Goal: Task Accomplishment & Management: Manage account settings

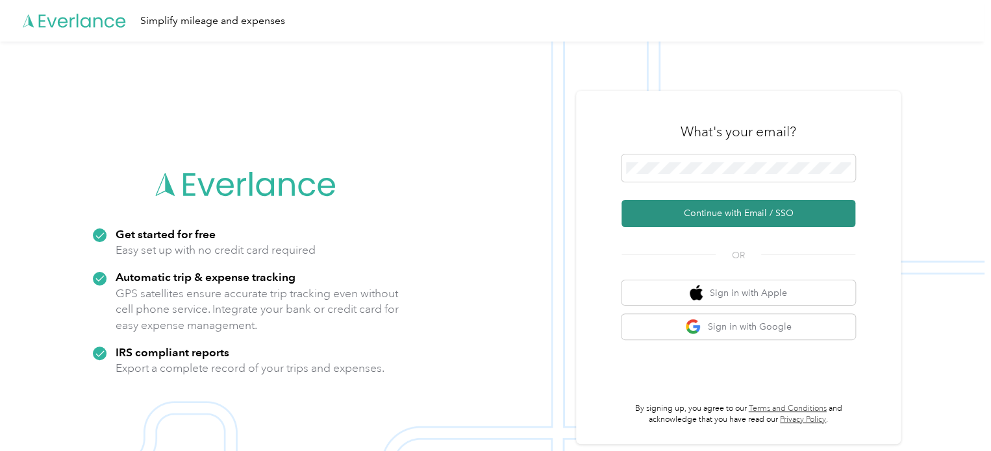
click at [741, 212] on button "Continue with Email / SSO" at bounding box center [738, 213] width 234 height 27
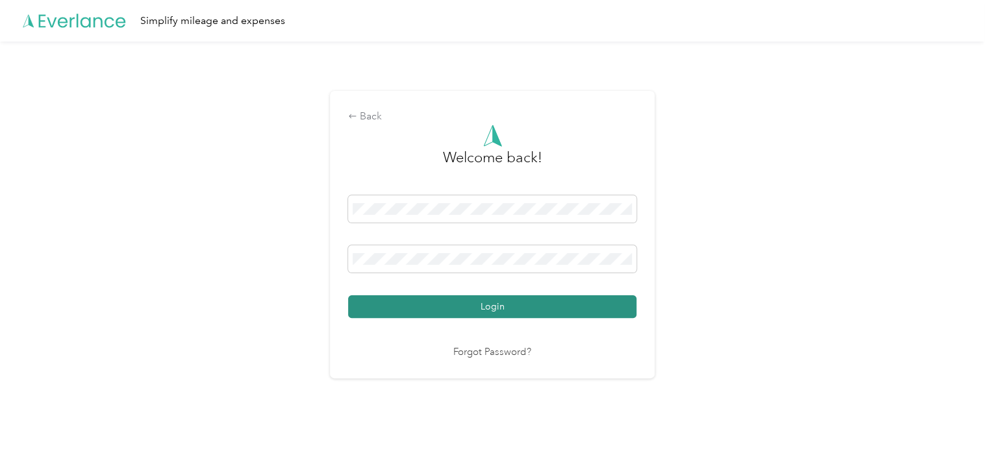
click at [476, 314] on button "Login" at bounding box center [492, 306] width 288 height 23
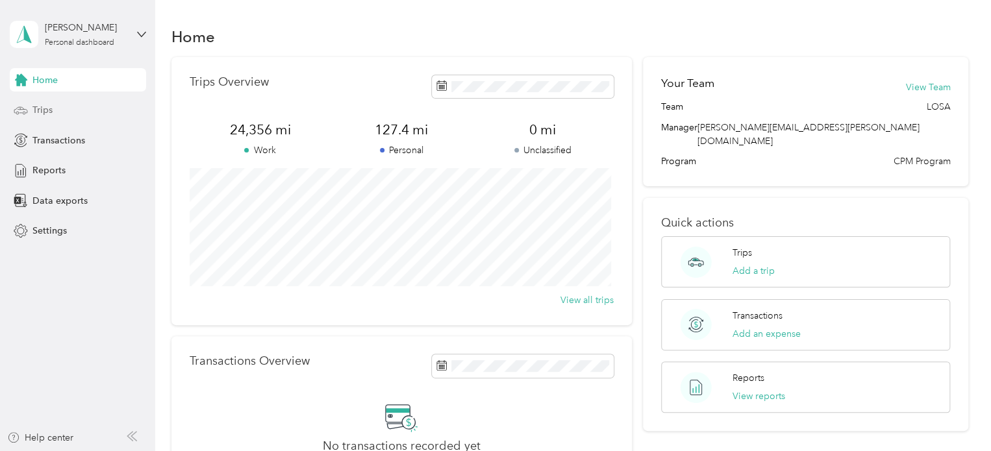
click at [35, 114] on span "Trips" at bounding box center [42, 110] width 20 height 14
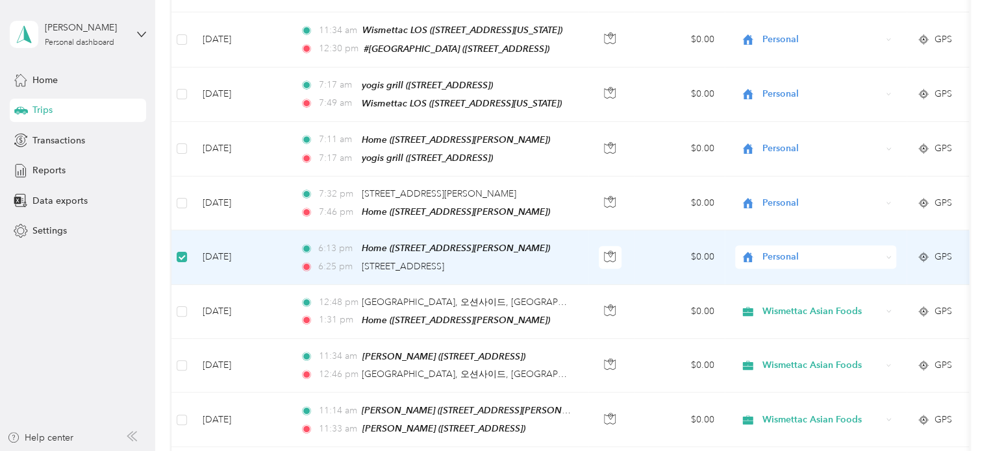
scroll to position [258, 0]
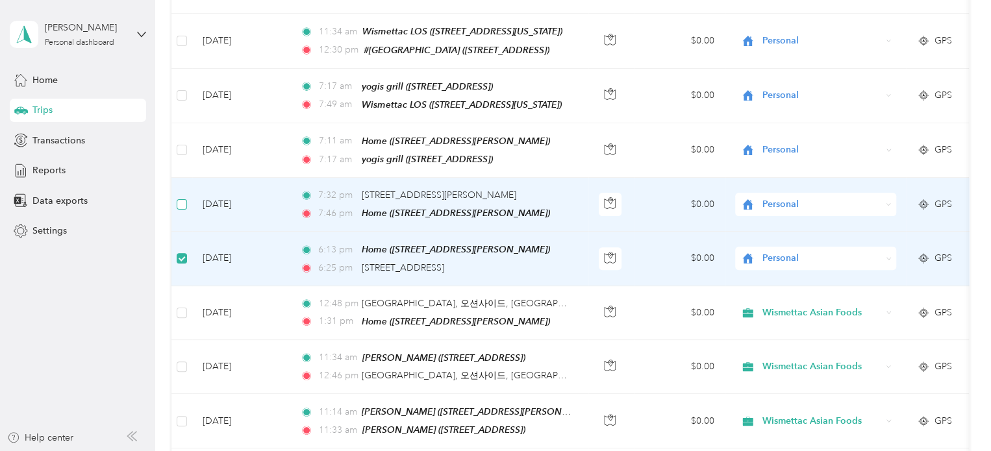
click at [179, 204] on label at bounding box center [182, 204] width 10 height 14
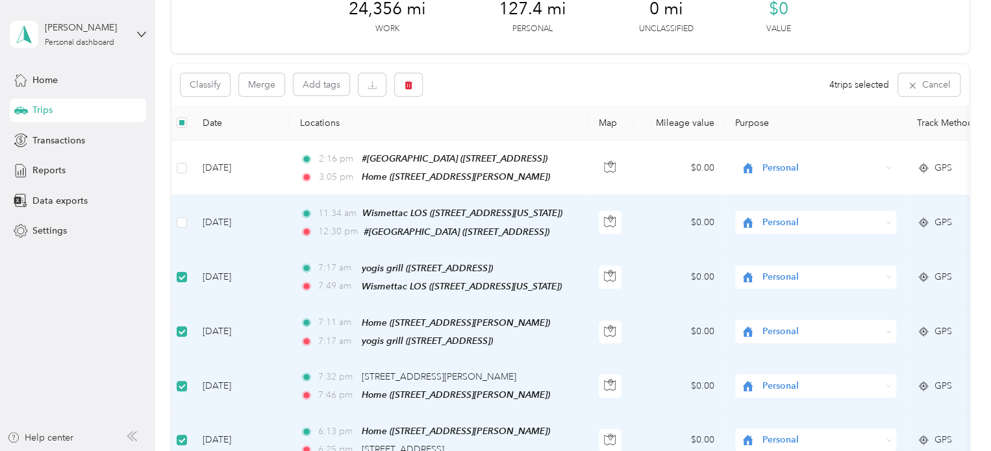
scroll to position [64, 0]
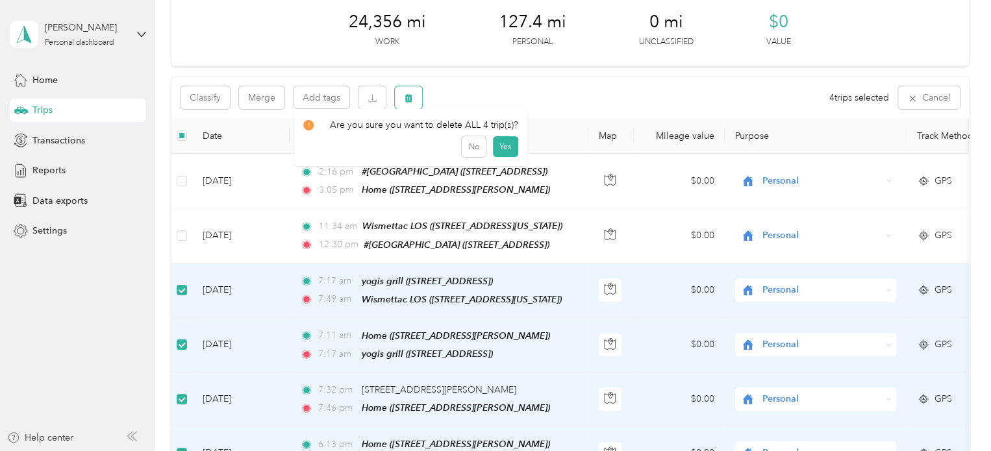
click at [408, 95] on icon "button" at bounding box center [408, 98] width 8 height 8
click at [501, 149] on button "Yes" at bounding box center [504, 152] width 25 height 21
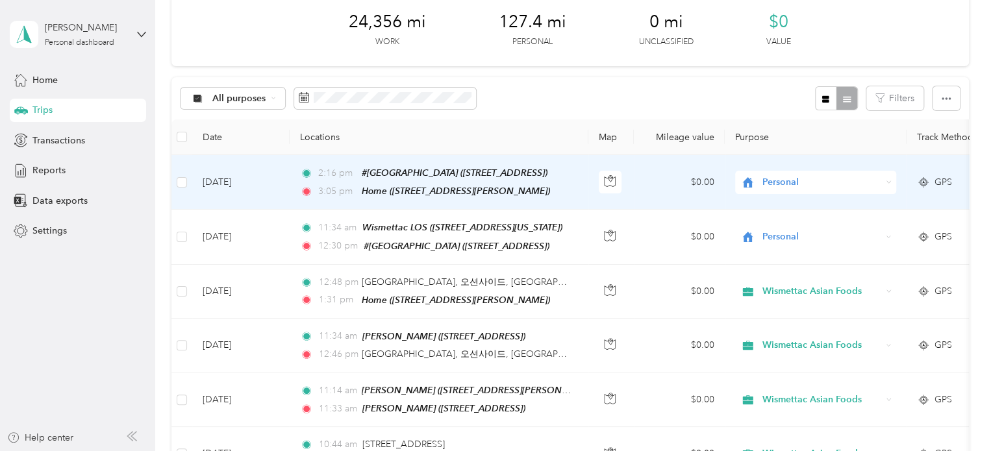
click at [769, 184] on span "Personal" at bounding box center [821, 182] width 119 height 14
click at [775, 209] on ol "Wismettac Asian Foods Personal" at bounding box center [815, 216] width 161 height 45
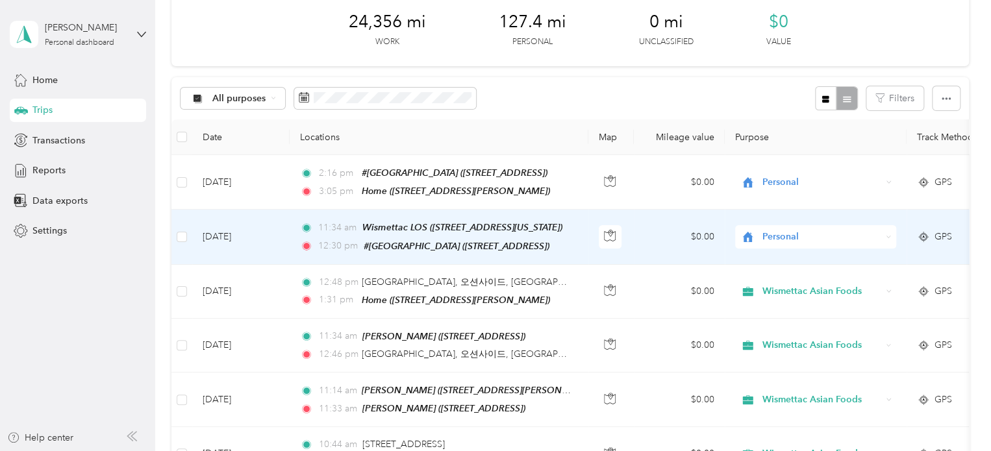
click at [771, 238] on span "Personal" at bounding box center [821, 237] width 119 height 14
click at [776, 256] on span "Wismettac Asian Foods" at bounding box center [827, 258] width 120 height 14
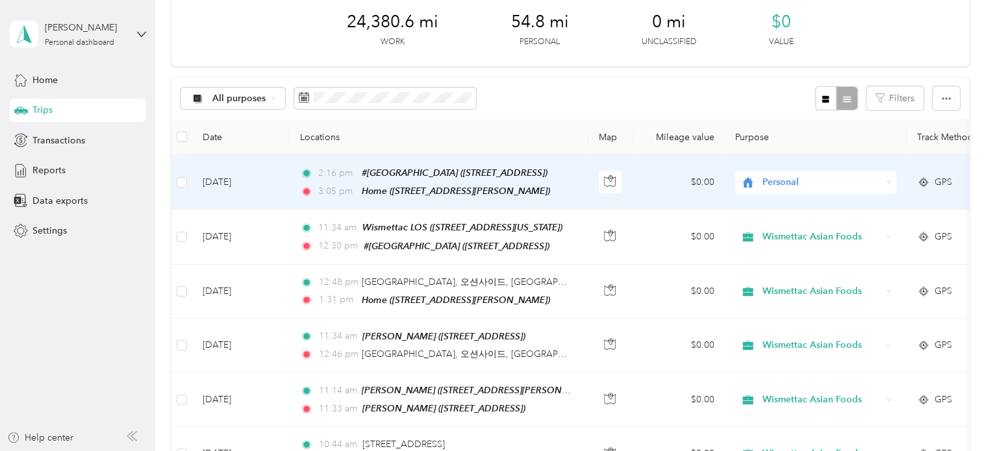
click at [778, 184] on span "Personal" at bounding box center [821, 182] width 119 height 14
click at [780, 208] on li "Wismettac Asian Foods" at bounding box center [815, 205] width 161 height 23
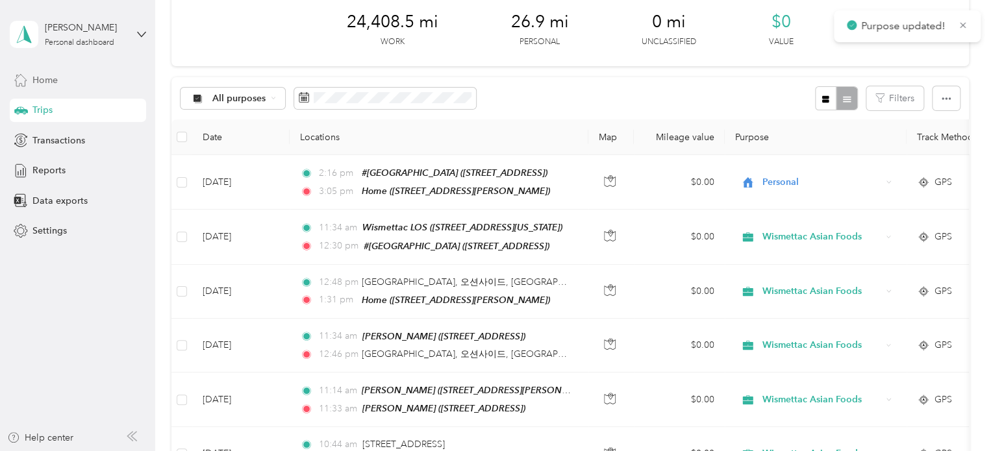
click at [42, 77] on span "Home" at bounding box center [44, 80] width 25 height 14
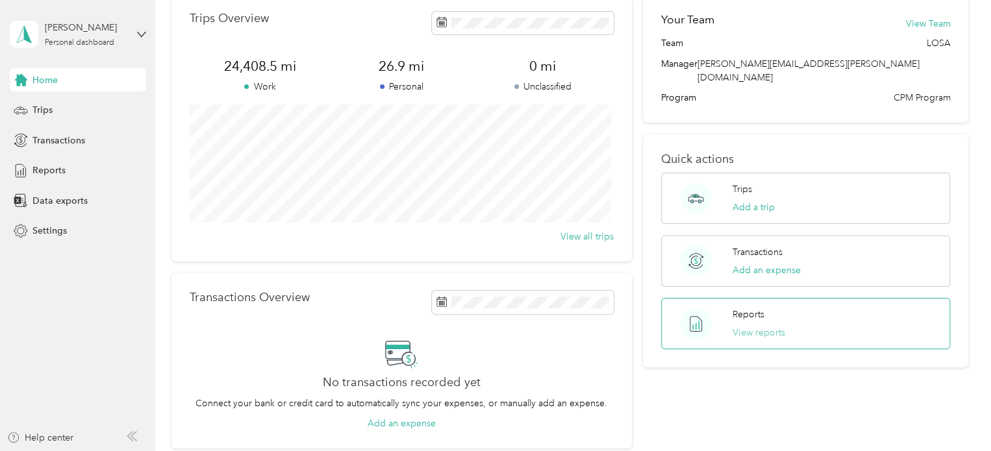
click at [748, 326] on button "View reports" at bounding box center [758, 333] width 53 height 14
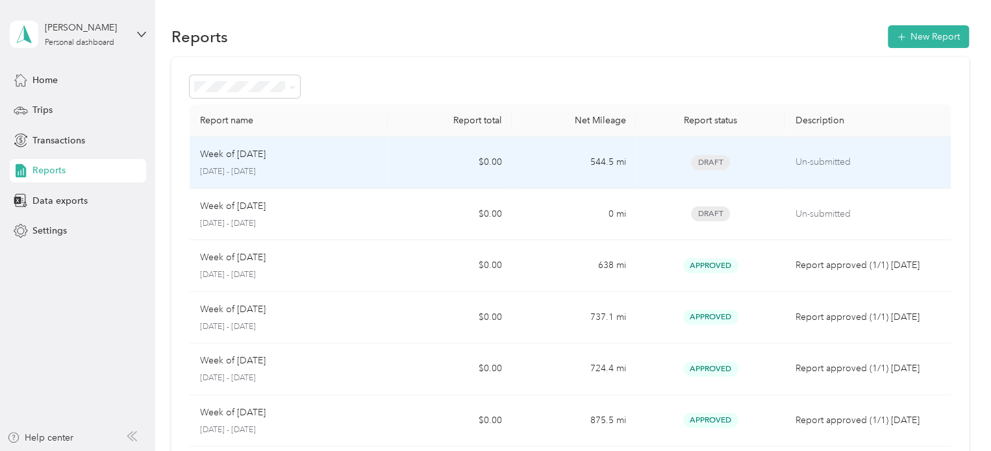
click at [702, 158] on span "Draft" at bounding box center [710, 162] width 39 height 15
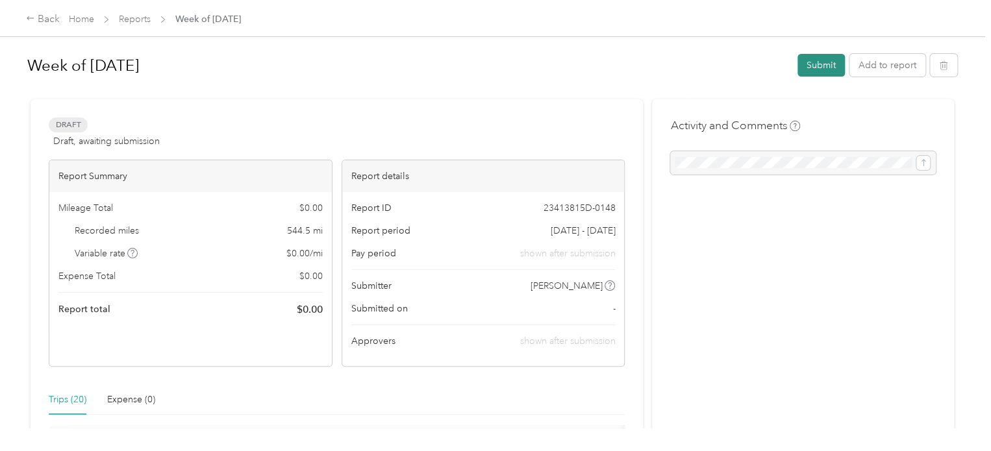
click at [820, 62] on button "Submit" at bounding box center [820, 65] width 47 height 23
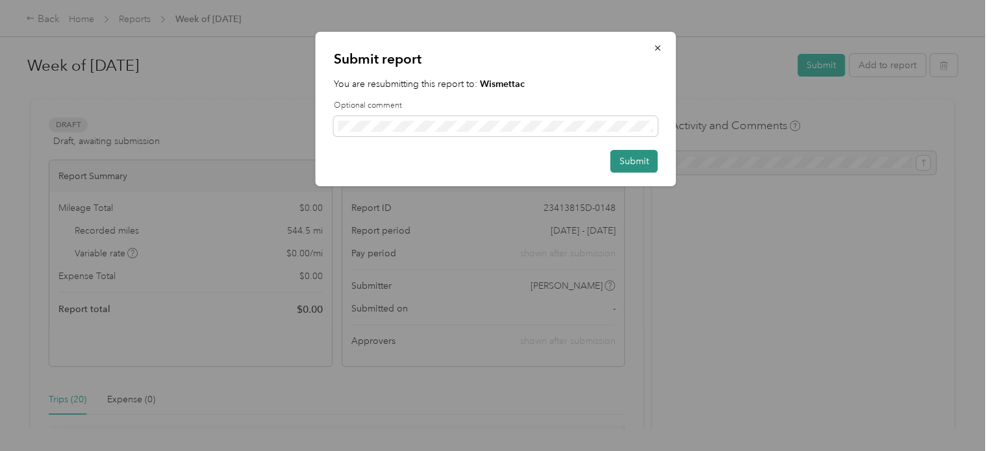
click at [641, 158] on button "Submit" at bounding box center [633, 161] width 47 height 23
